Goal: Task Accomplishment & Management: Manage account settings

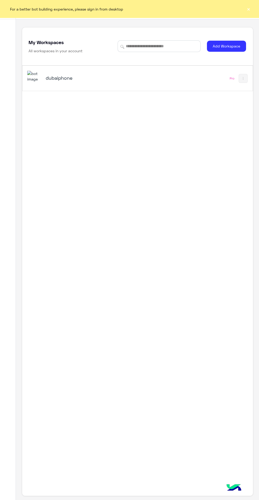
click at [73, 81] on h5 "dubaiphone" at bounding box center [85, 78] width 79 height 6
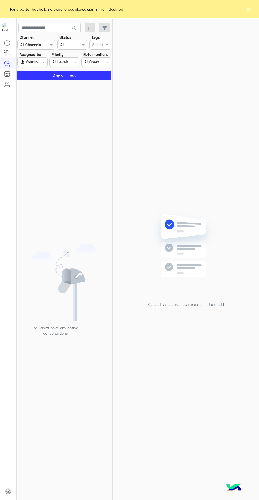
click at [3, 249] on div at bounding box center [8, 268] width 16 height 463
click at [236, 10] on div "For a better bot building experience, please sign in from desktop ×" at bounding box center [129, 9] width 259 height 18
click at [248, 23] on div "Select a conversation on the left" at bounding box center [185, 260] width 146 height 483
click at [249, 12] on button "×" at bounding box center [247, 8] width 5 height 5
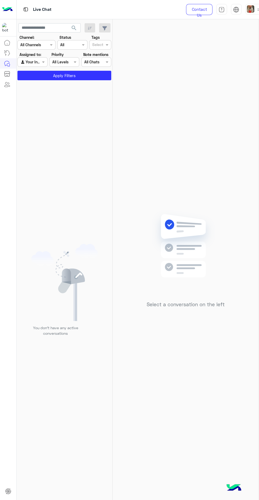
click at [238, 9] on img at bounding box center [236, 10] width 6 height 6
click at [249, 11] on span at bounding box center [249, 11] width 3 height 3
click at [227, 79] on label "Offline" at bounding box center [222, 75] width 58 height 10
